Goal: Information Seeking & Learning: Find specific fact

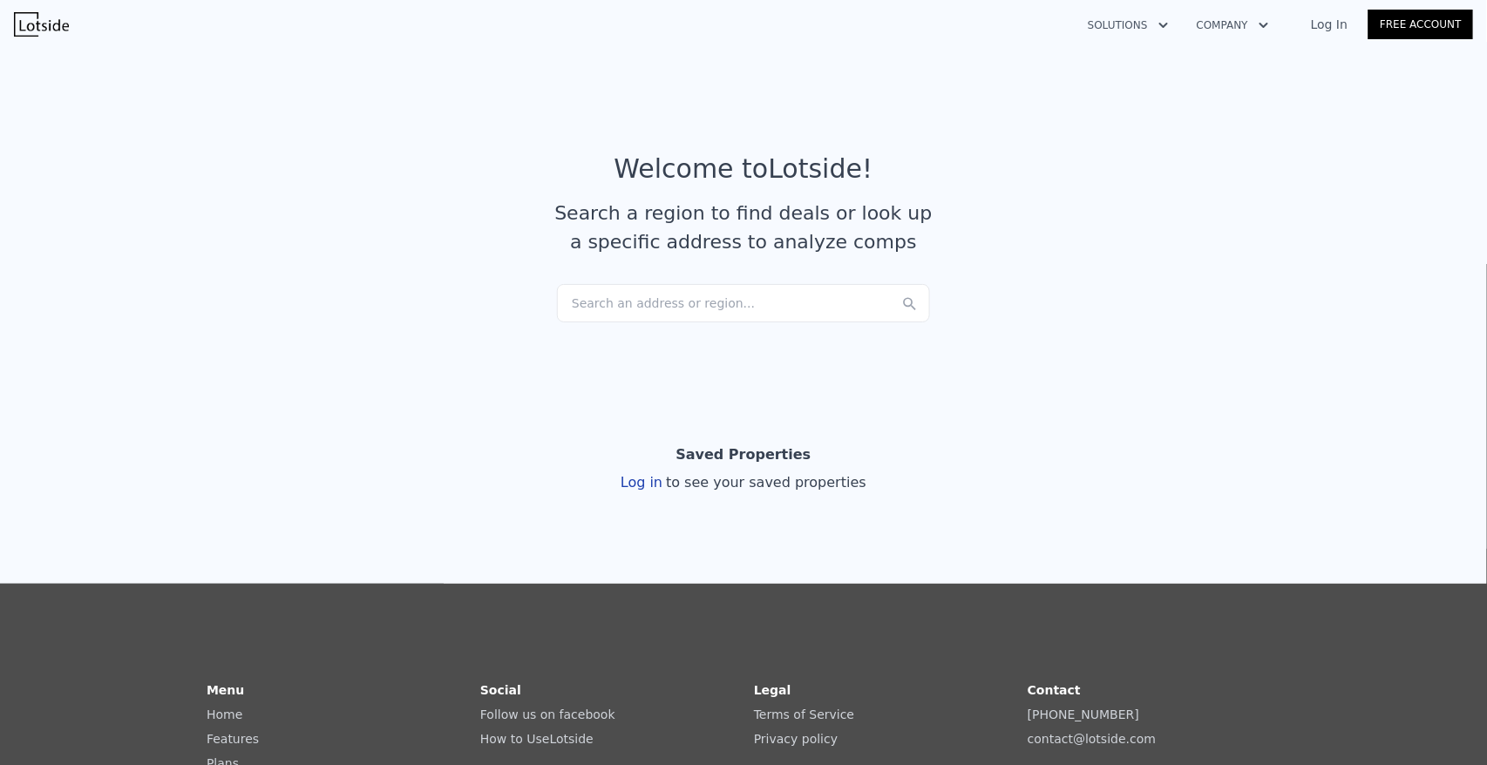
click at [622, 323] on div "Search an address or region..." at bounding box center [743, 303] width 373 height 38
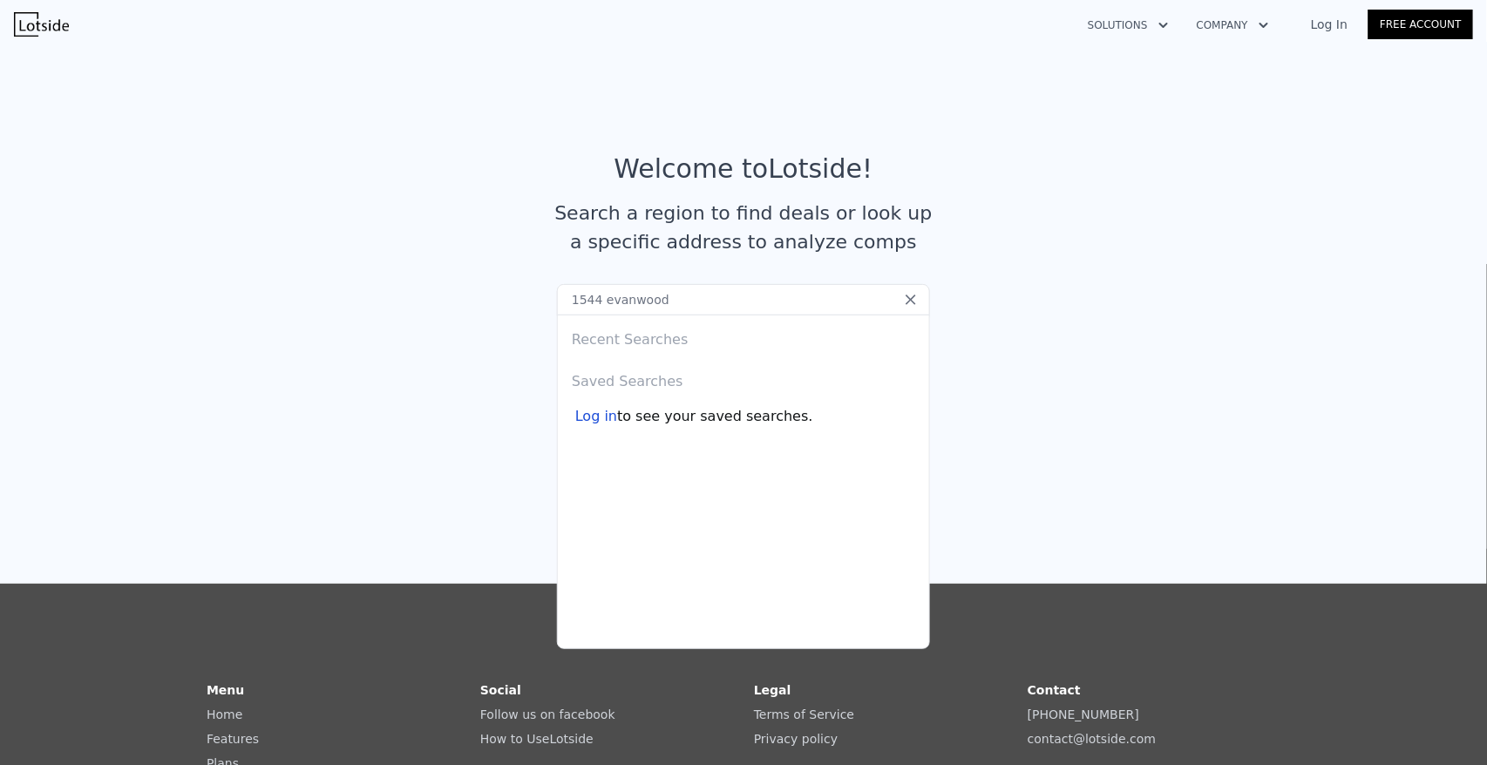
type input "1544 evanwood"
click at [605, 427] on div "Log in" at bounding box center [596, 416] width 42 height 21
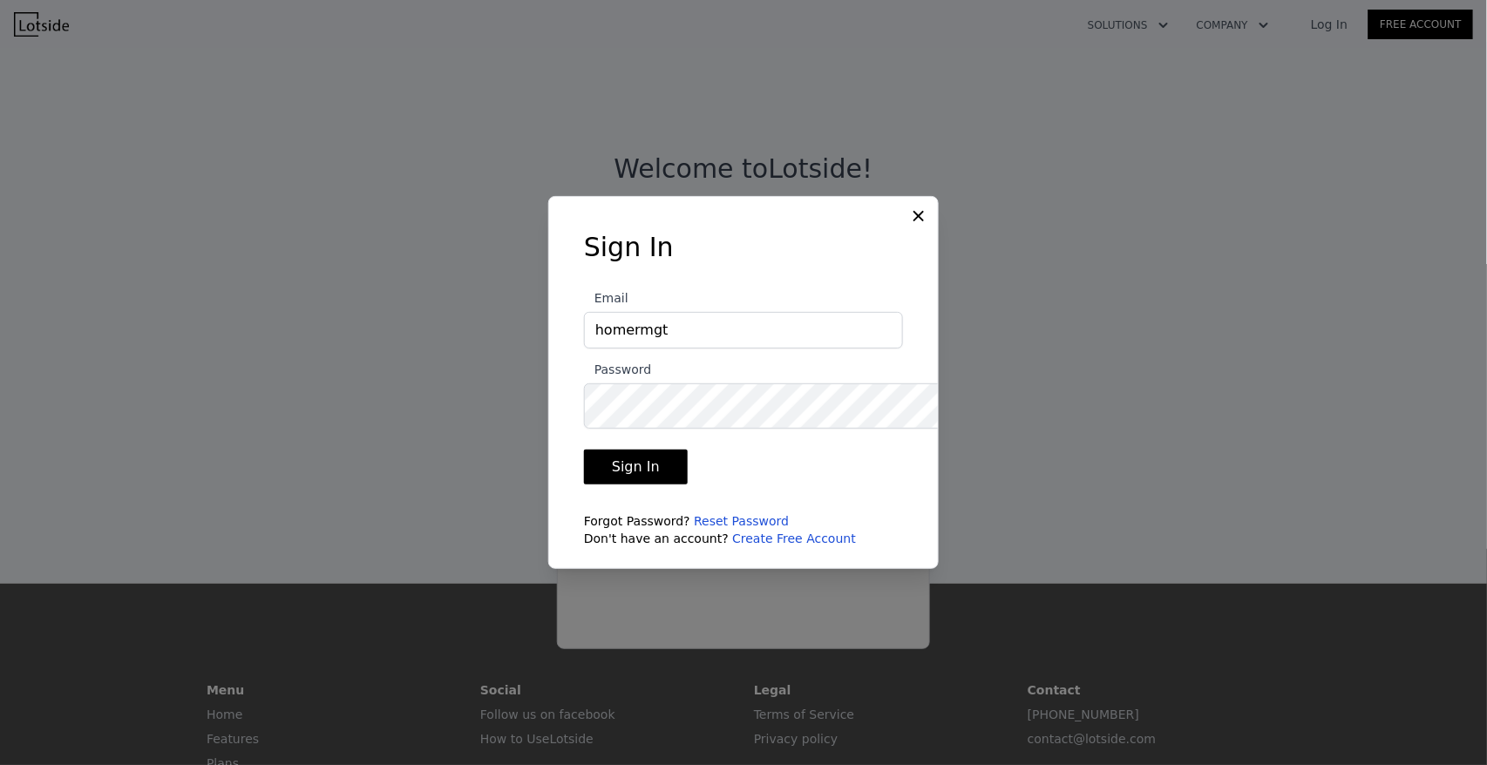
type input "[EMAIL_ADDRESS][DOMAIN_NAME]"
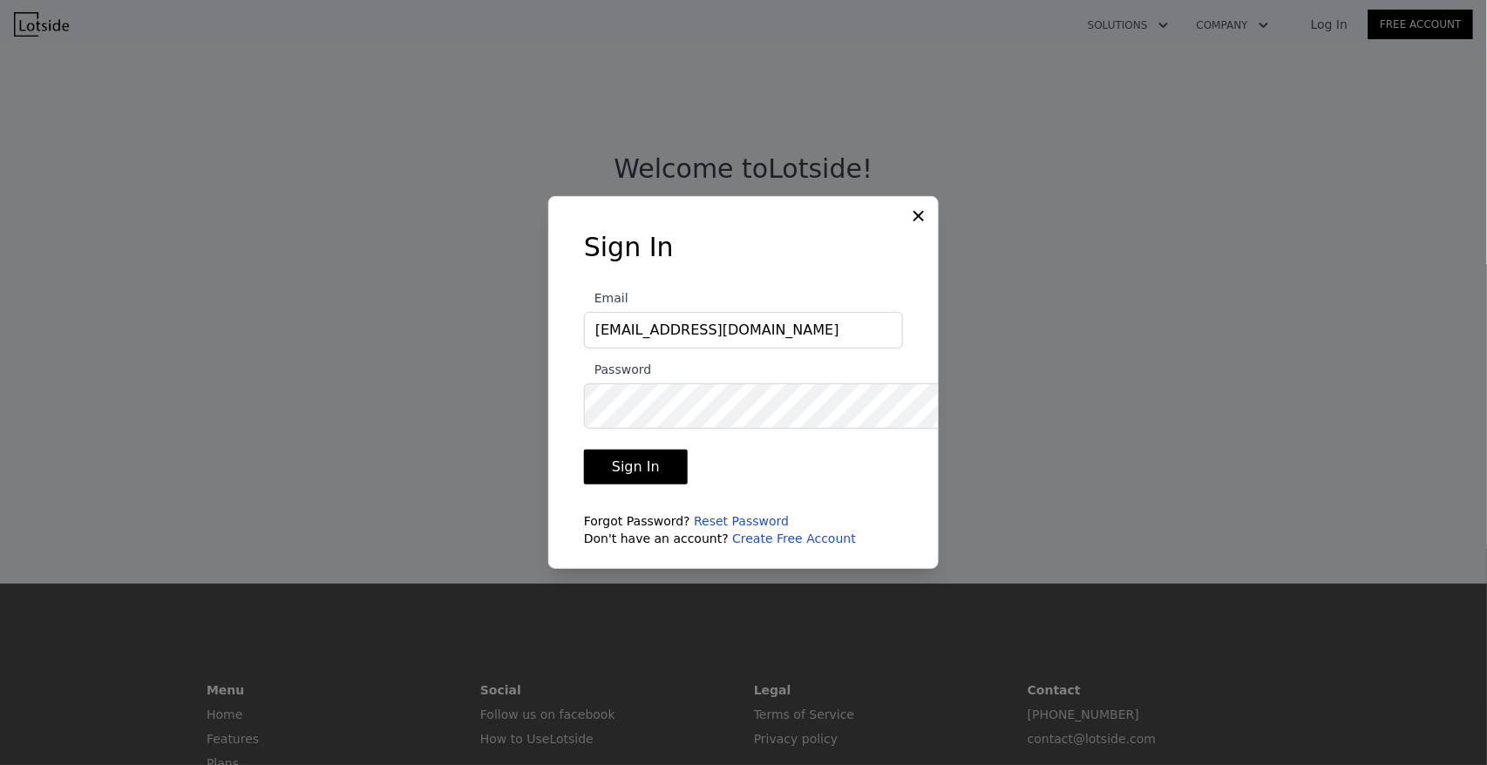
click at [616, 484] on button "Sign In" at bounding box center [636, 467] width 104 height 35
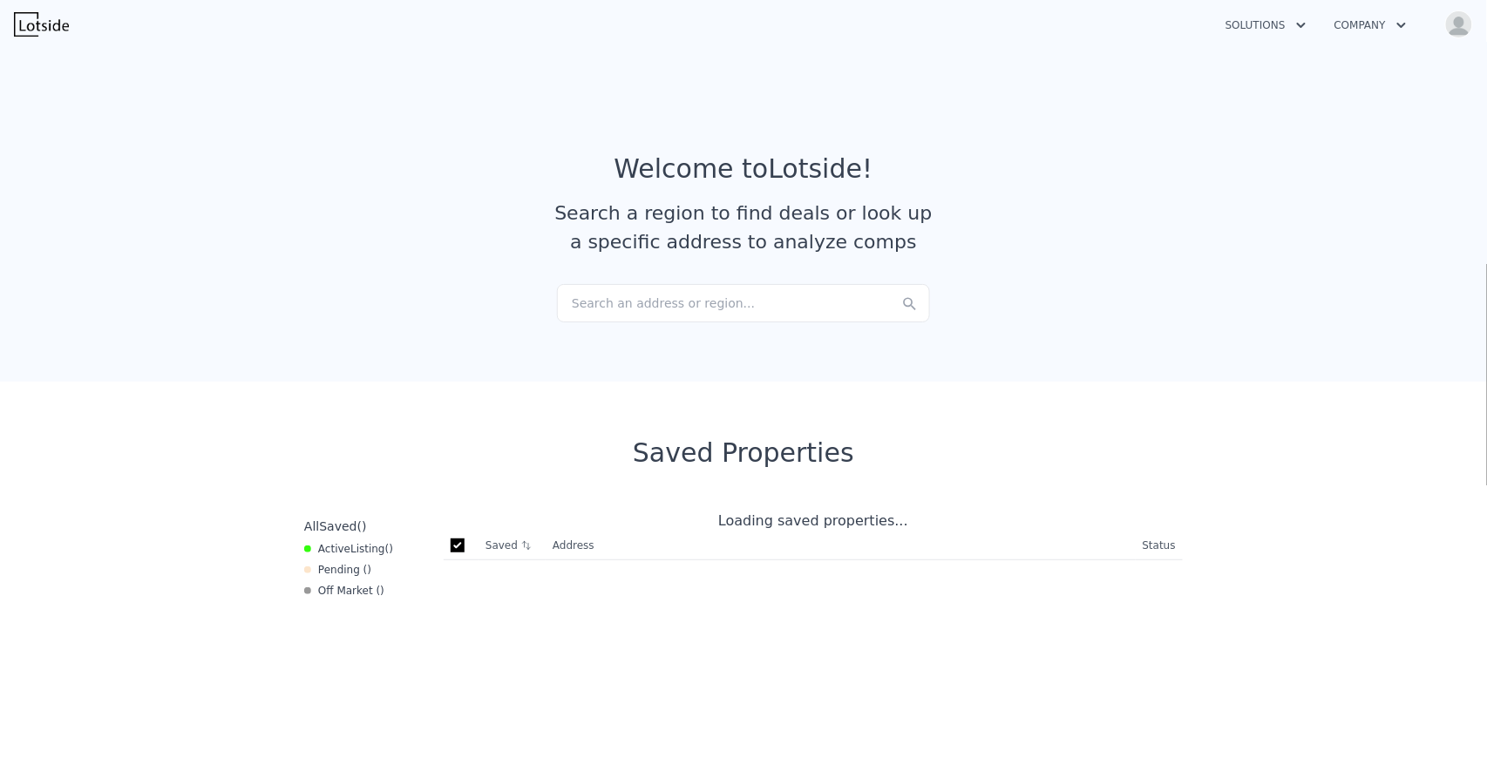
checkbox input "true"
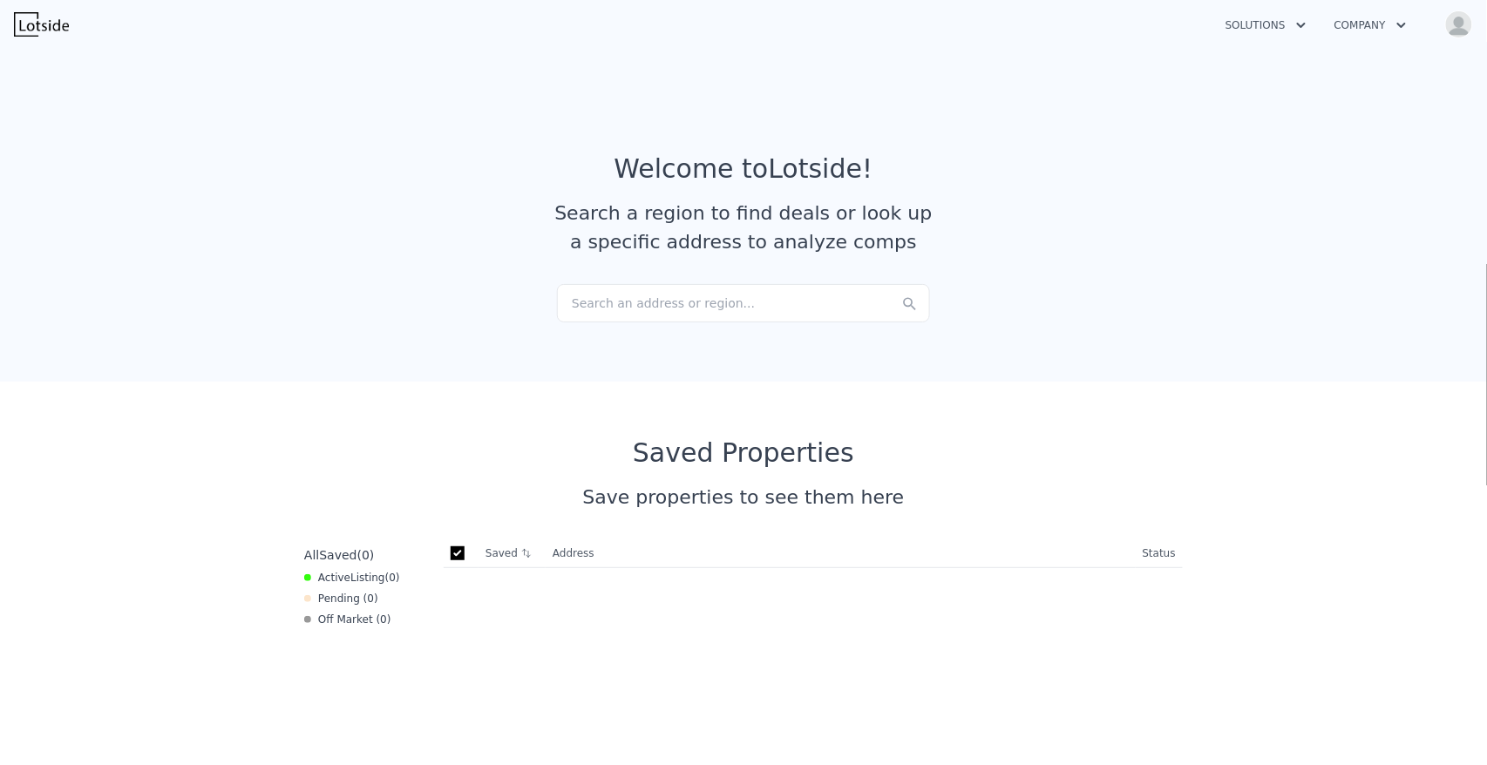
click at [598, 323] on div "Search an address or region..." at bounding box center [743, 303] width 373 height 38
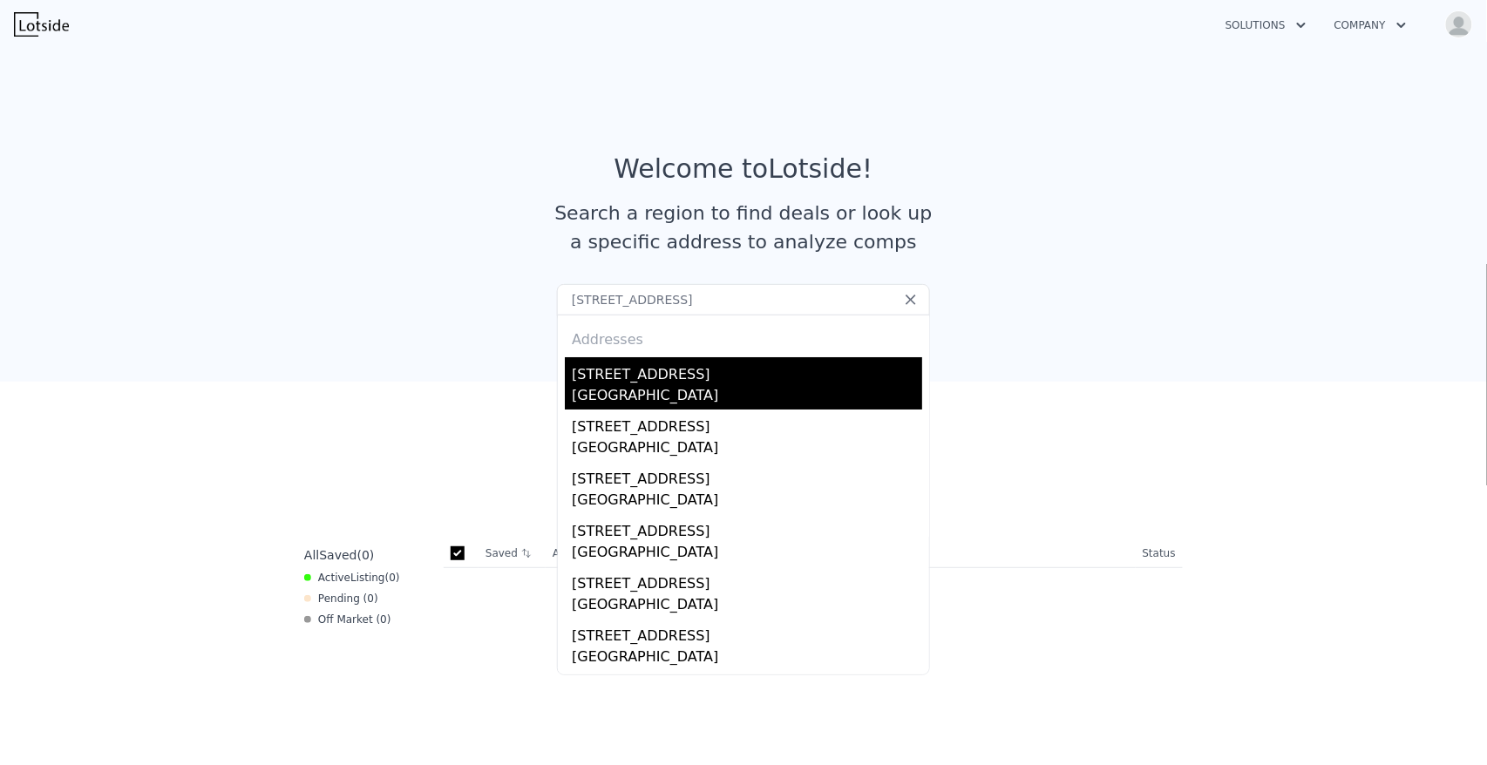
type input "[STREET_ADDRESS]"
click at [627, 410] on div "[GEOGRAPHIC_DATA]" at bounding box center [747, 397] width 350 height 24
